Goal: Navigation & Orientation: Find specific page/section

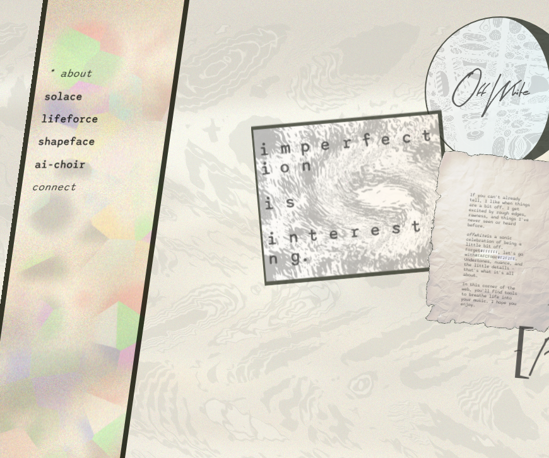
click at [104, 147] on div "* about solace lifeforce shapeface ai-choir connect" at bounding box center [83, 234] width 212 height 468
click at [84, 138] on button "shapeface" at bounding box center [66, 142] width 59 height 13
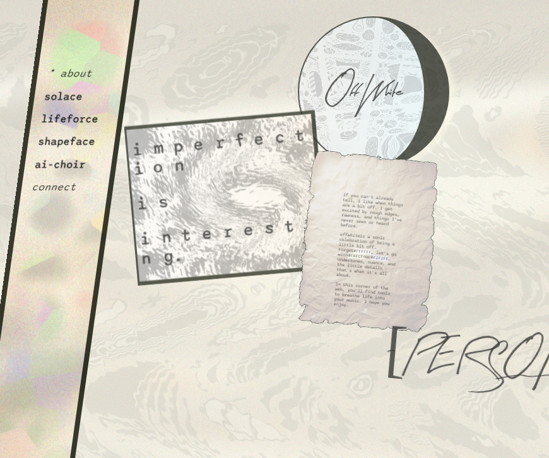
click at [66, 159] on button "ai-choir" at bounding box center [60, 164] width 52 height 13
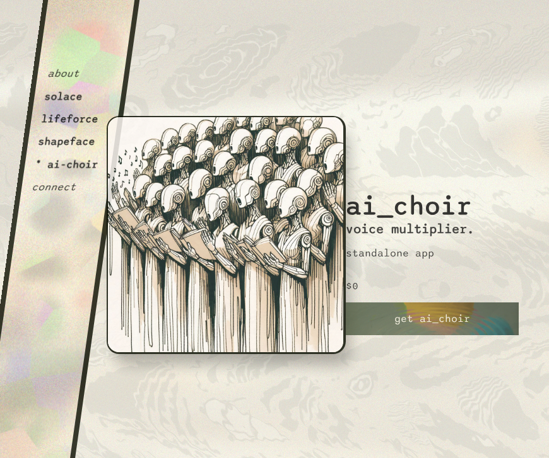
click at [86, 122] on button "lifeforce" at bounding box center [69, 119] width 59 height 13
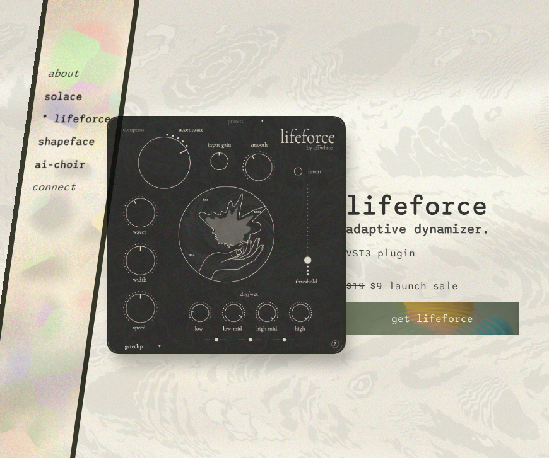
click at [431, 305] on link "get lifeforce" at bounding box center [432, 319] width 173 height 33
